Goal: Navigation & Orientation: Find specific page/section

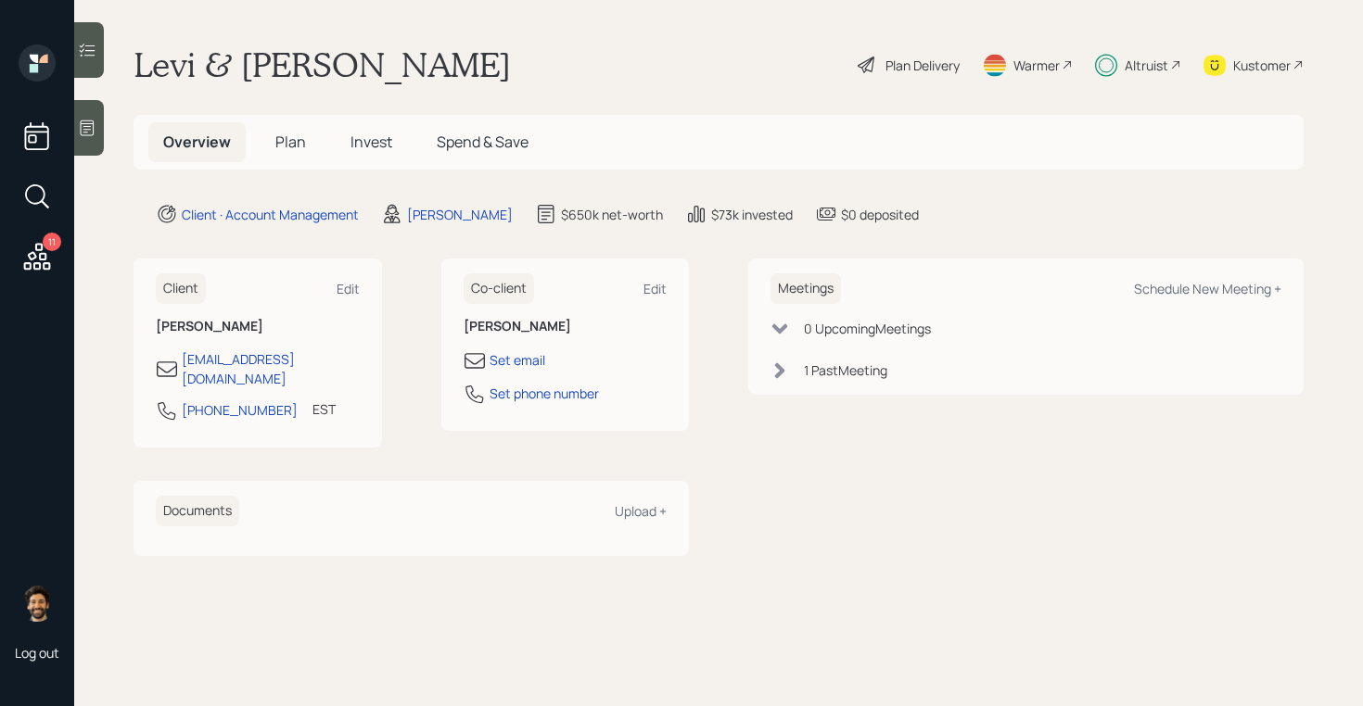
click at [289, 146] on span "Plan" at bounding box center [290, 142] width 31 height 20
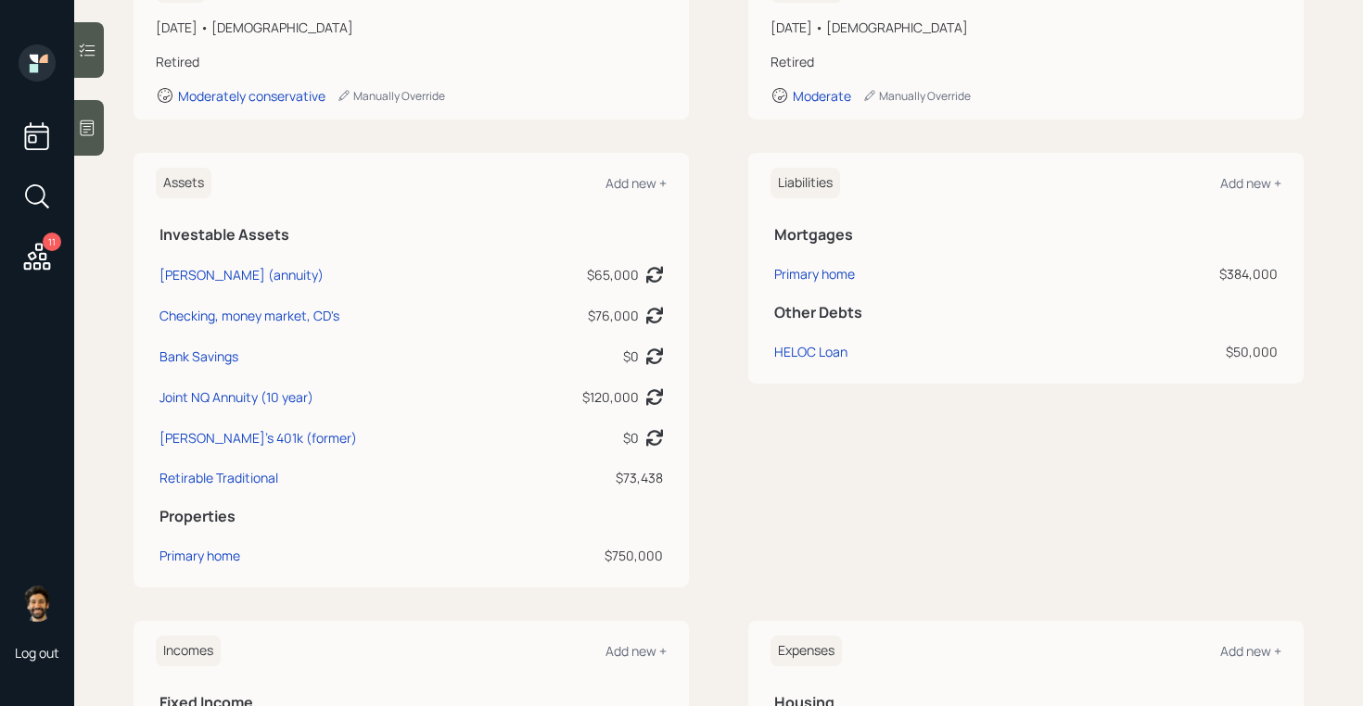
scroll to position [315, 0]
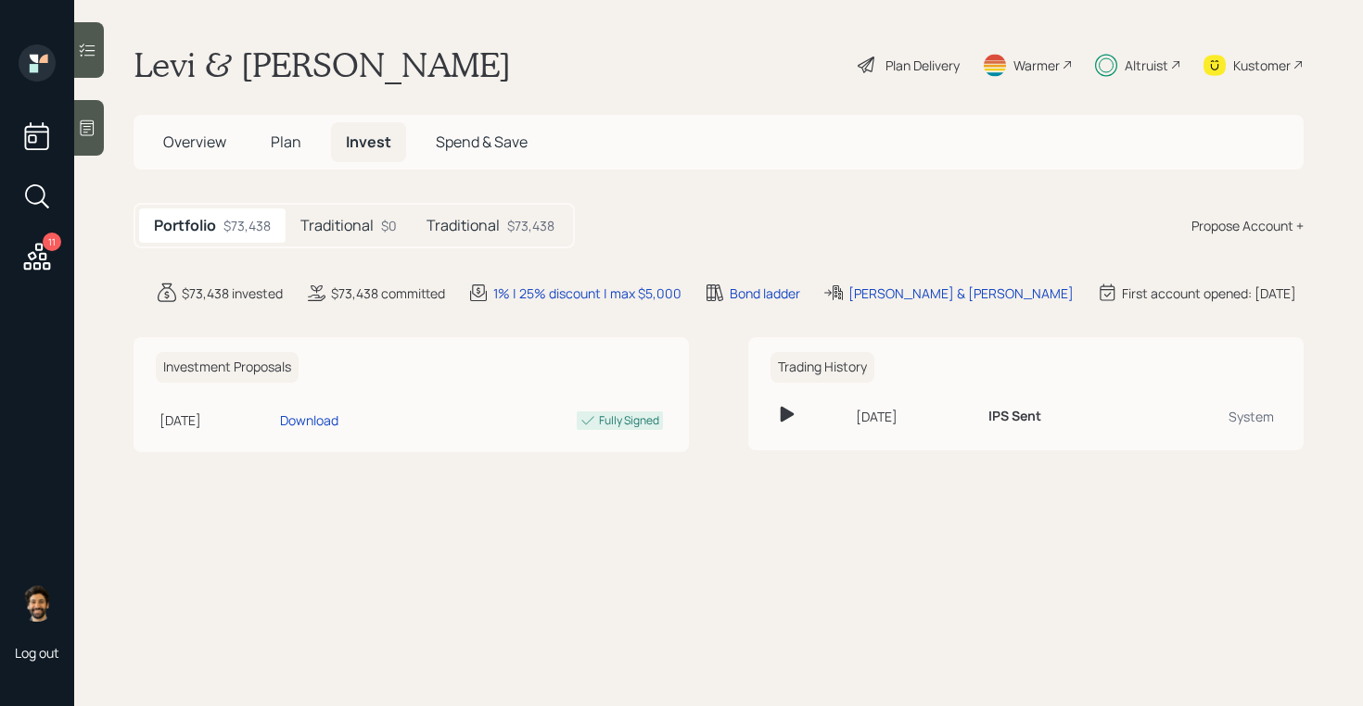
click at [351, 235] on h5 "Traditional" at bounding box center [336, 226] width 73 height 18
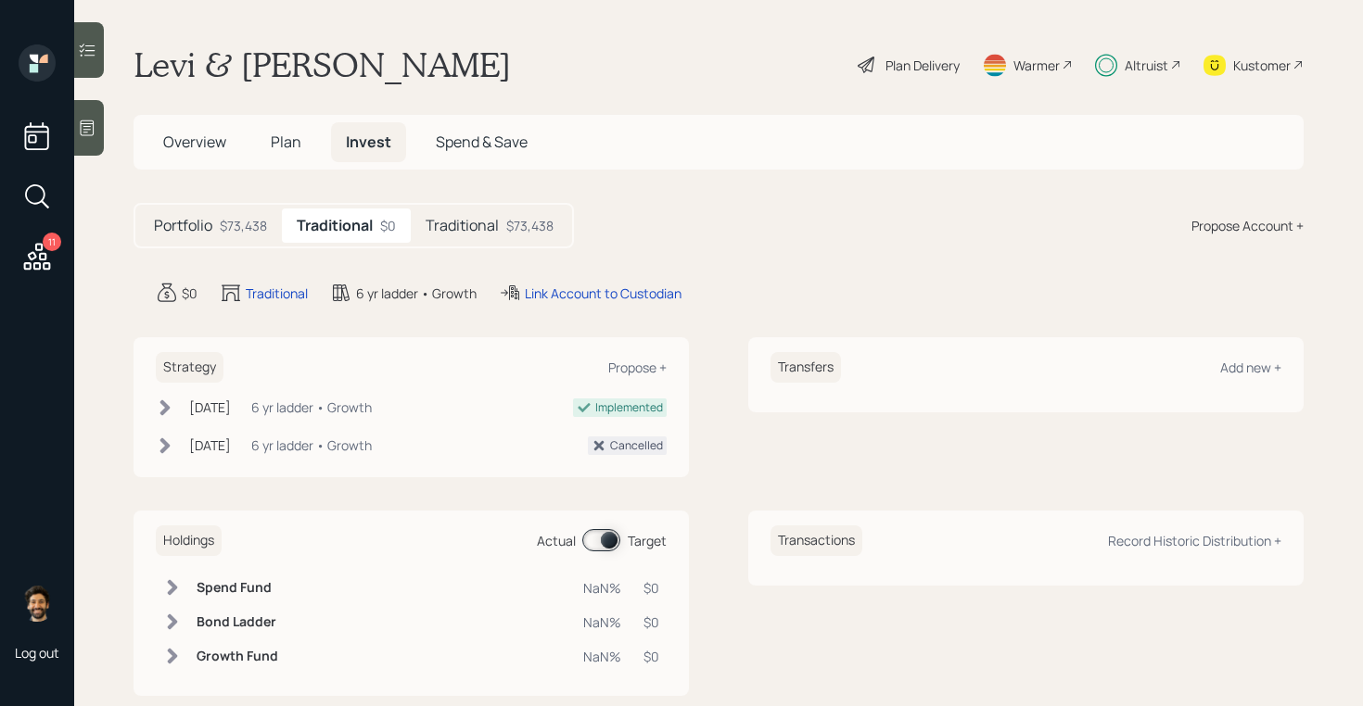
scroll to position [21, 0]
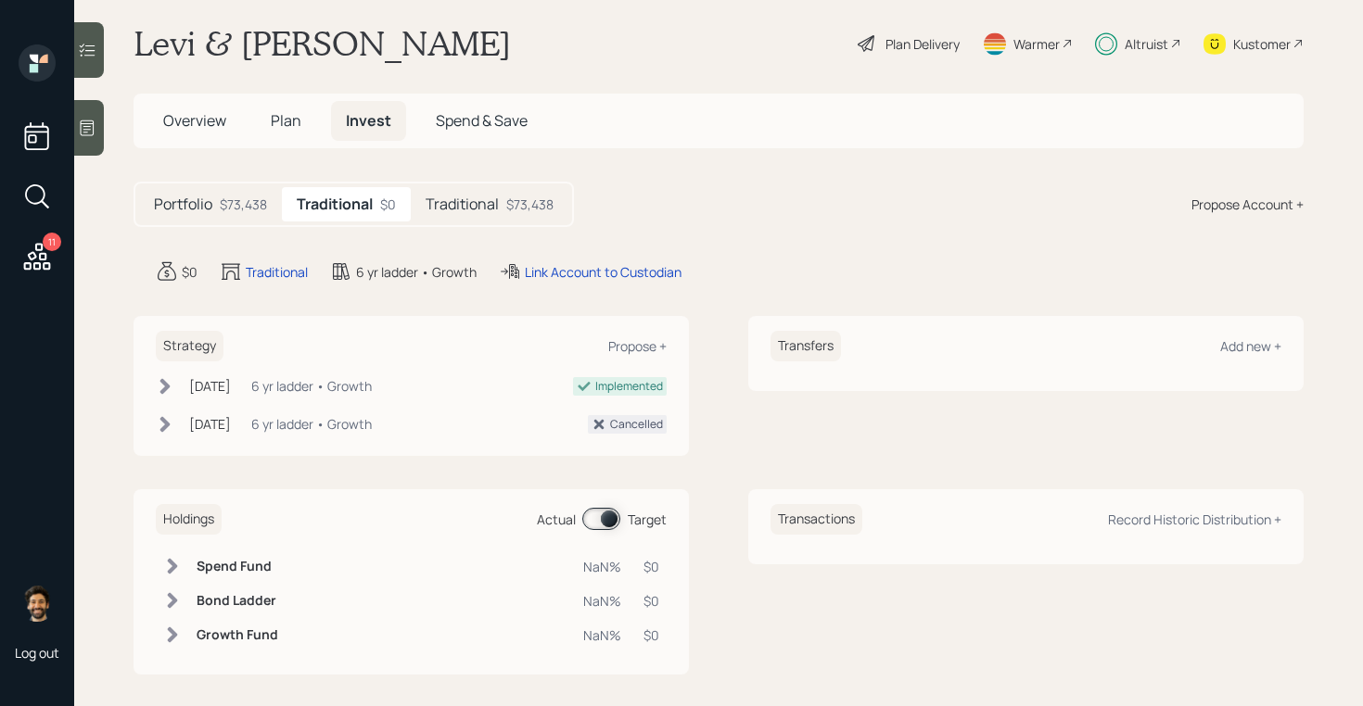
click at [281, 120] on span "Plan" at bounding box center [286, 120] width 31 height 20
